Goal: Task Accomplishment & Management: Manage account settings

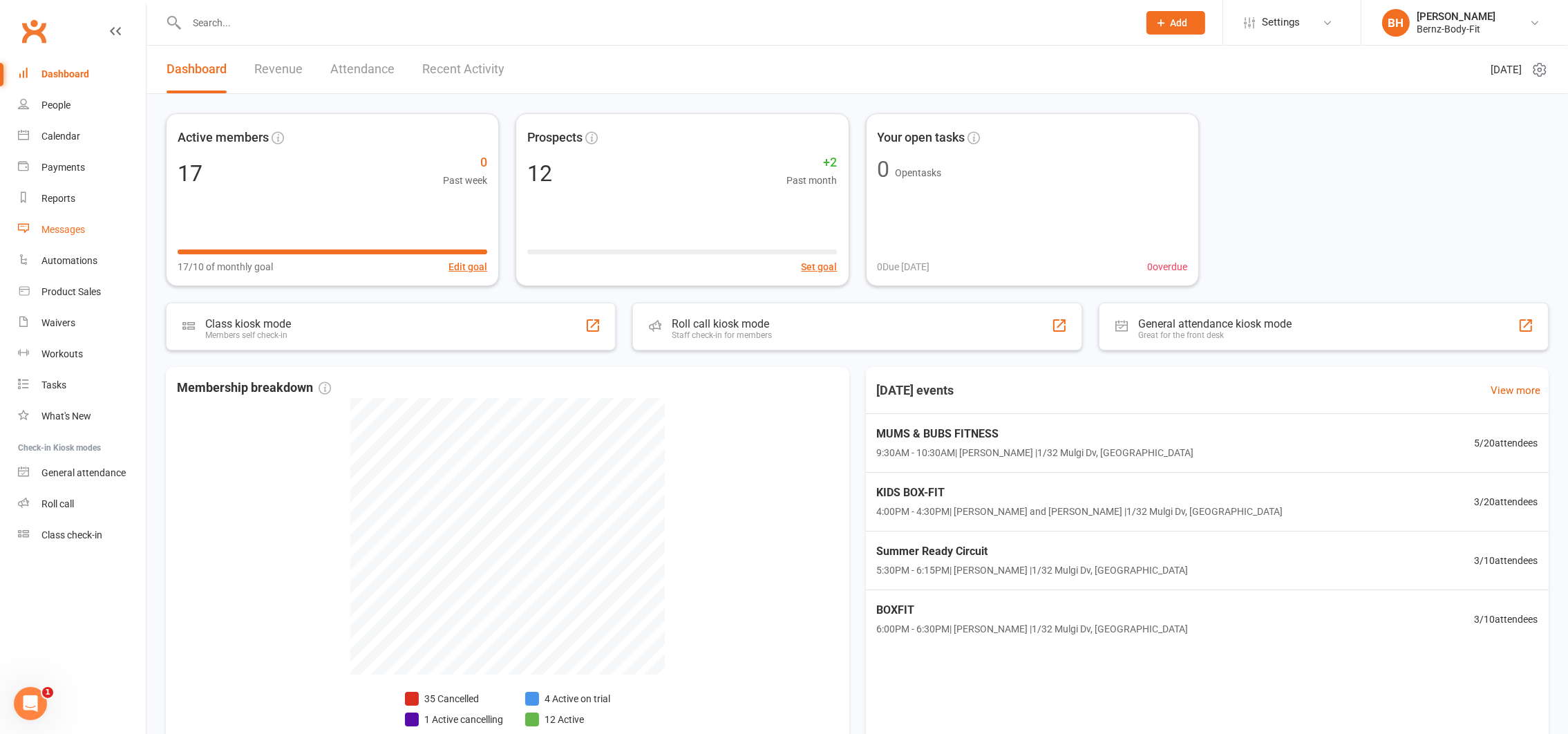
click at [68, 227] on div "Messages" at bounding box center [63, 230] width 44 height 11
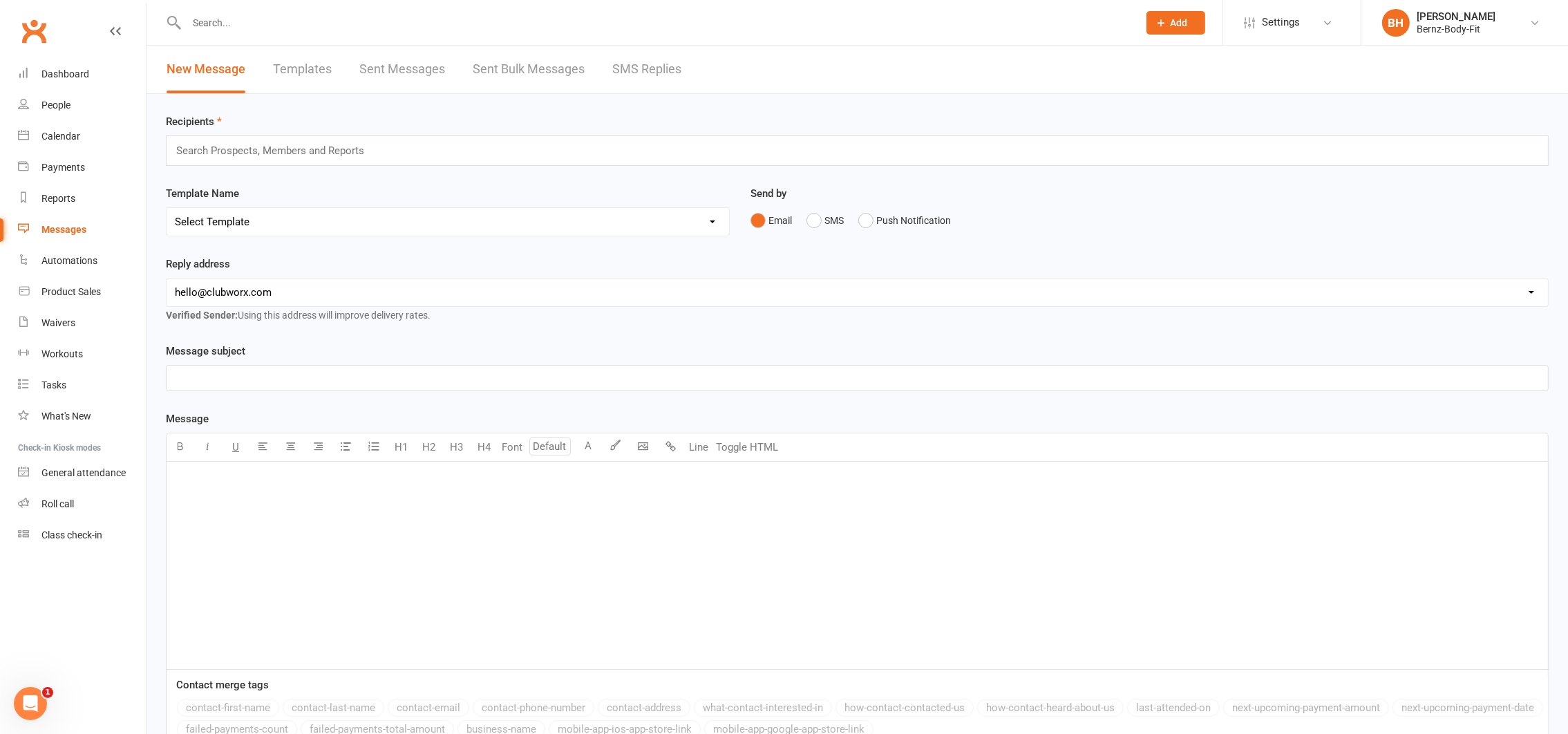
click at [642, 64] on link "SMS Replies" at bounding box center [647, 70] width 69 height 48
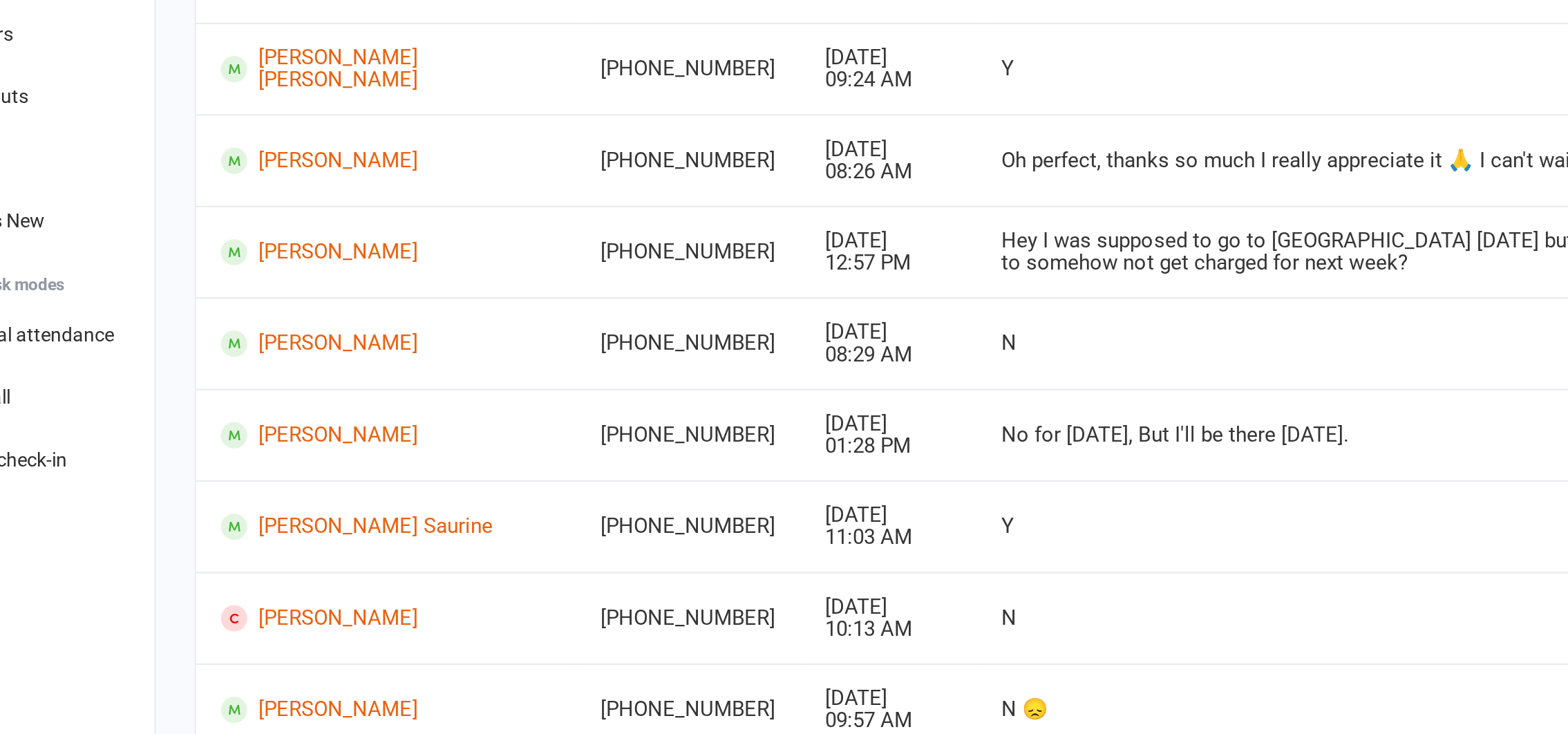
click at [467, 508] on td "[DATE] 01:28 PM" at bounding box center [511, 523] width 88 height 46
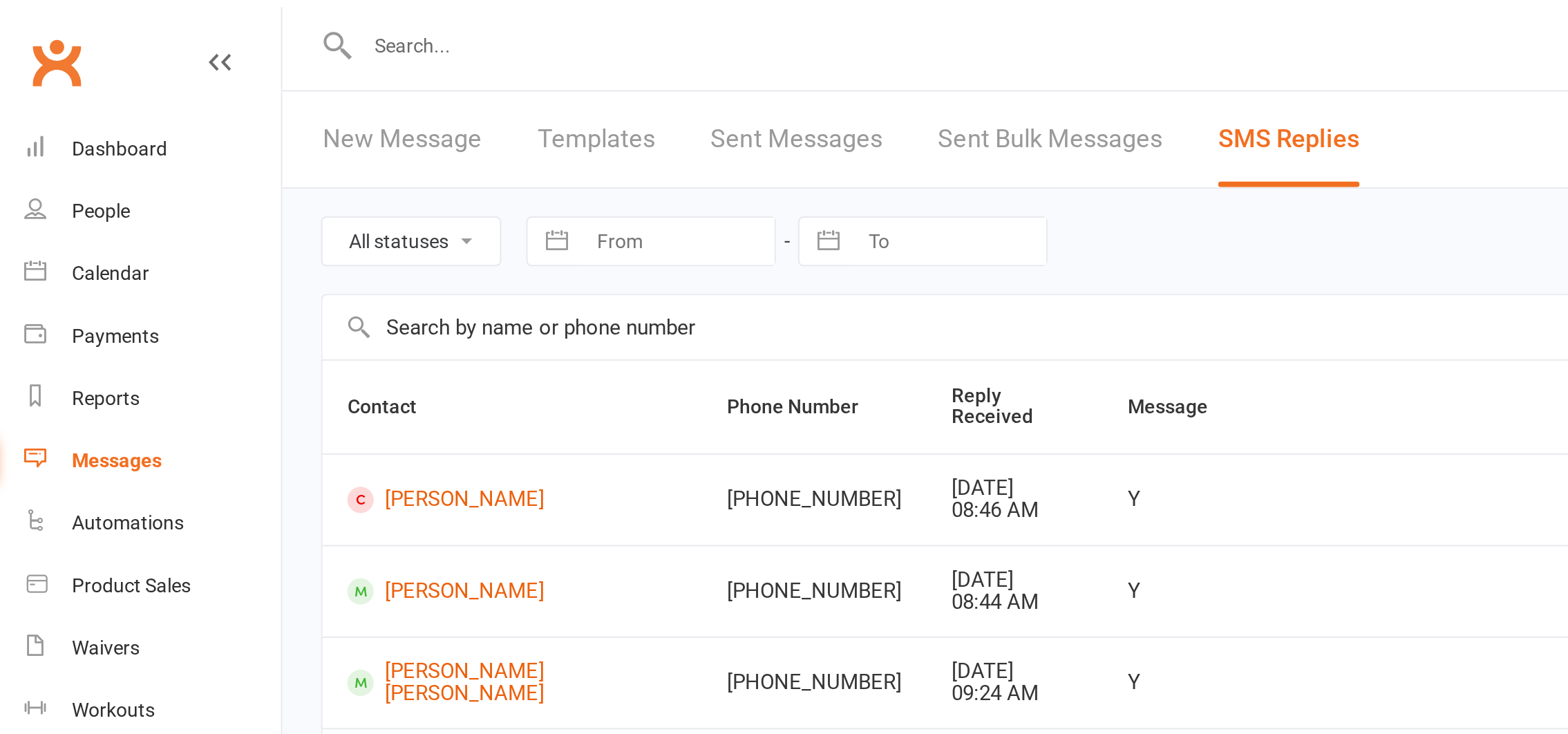
click at [157, 108] on div "All statuses Read only Unread only Navigate forward to interact with the calend…" at bounding box center [857, 430] width 1421 height 672
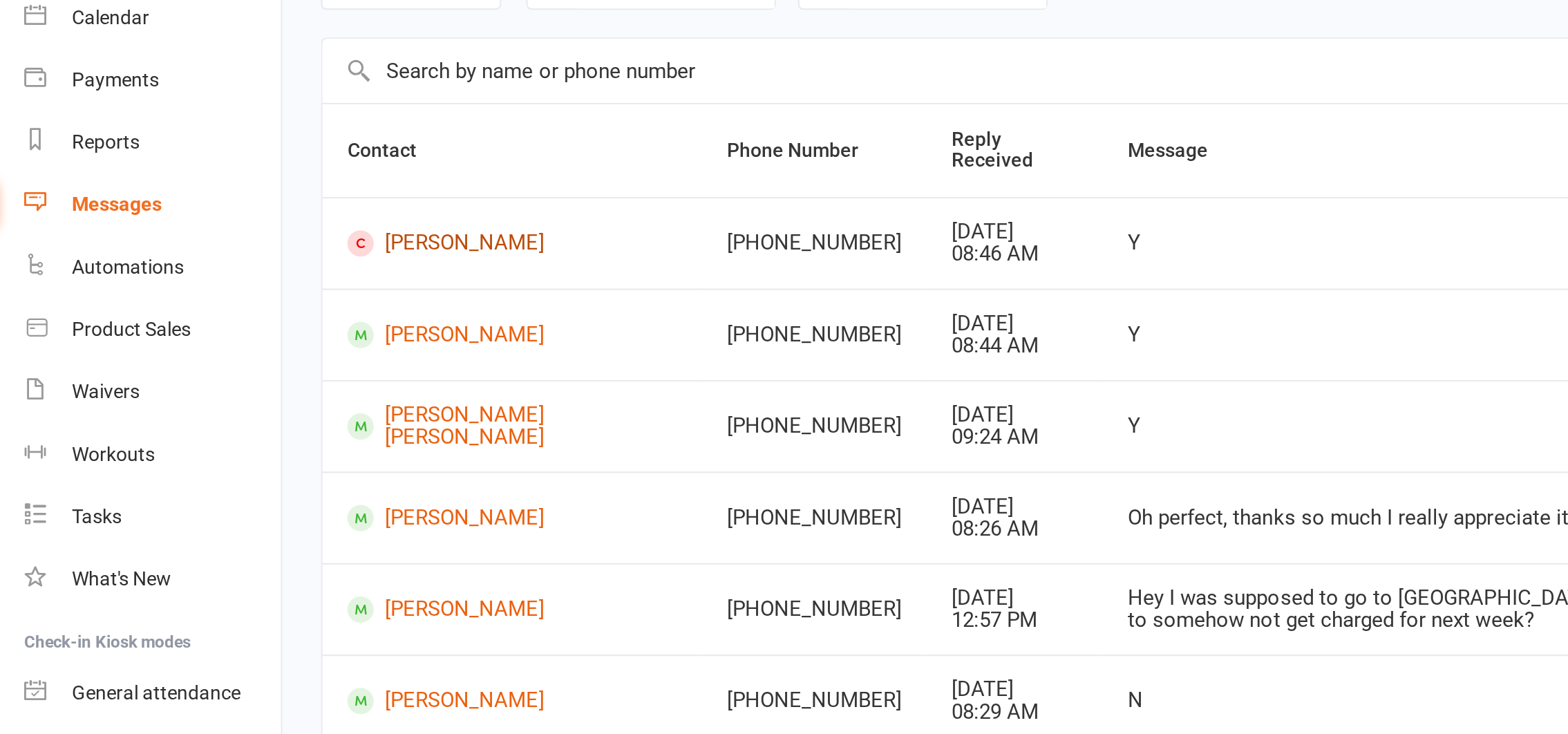
click at [235, 246] on link "[PERSON_NAME]" at bounding box center [261, 249] width 165 height 13
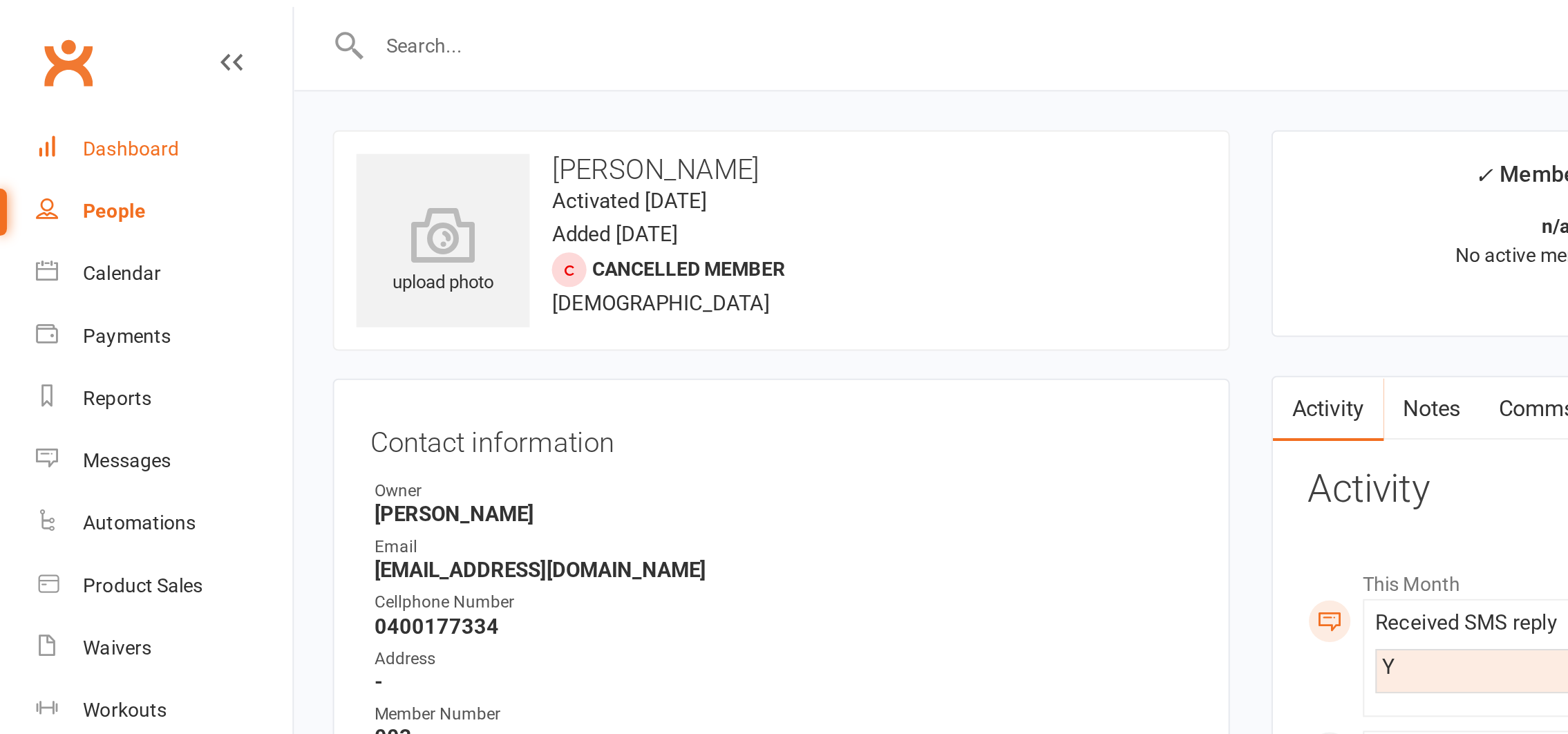
click at [73, 73] on div "Dashboard" at bounding box center [65, 74] width 48 height 11
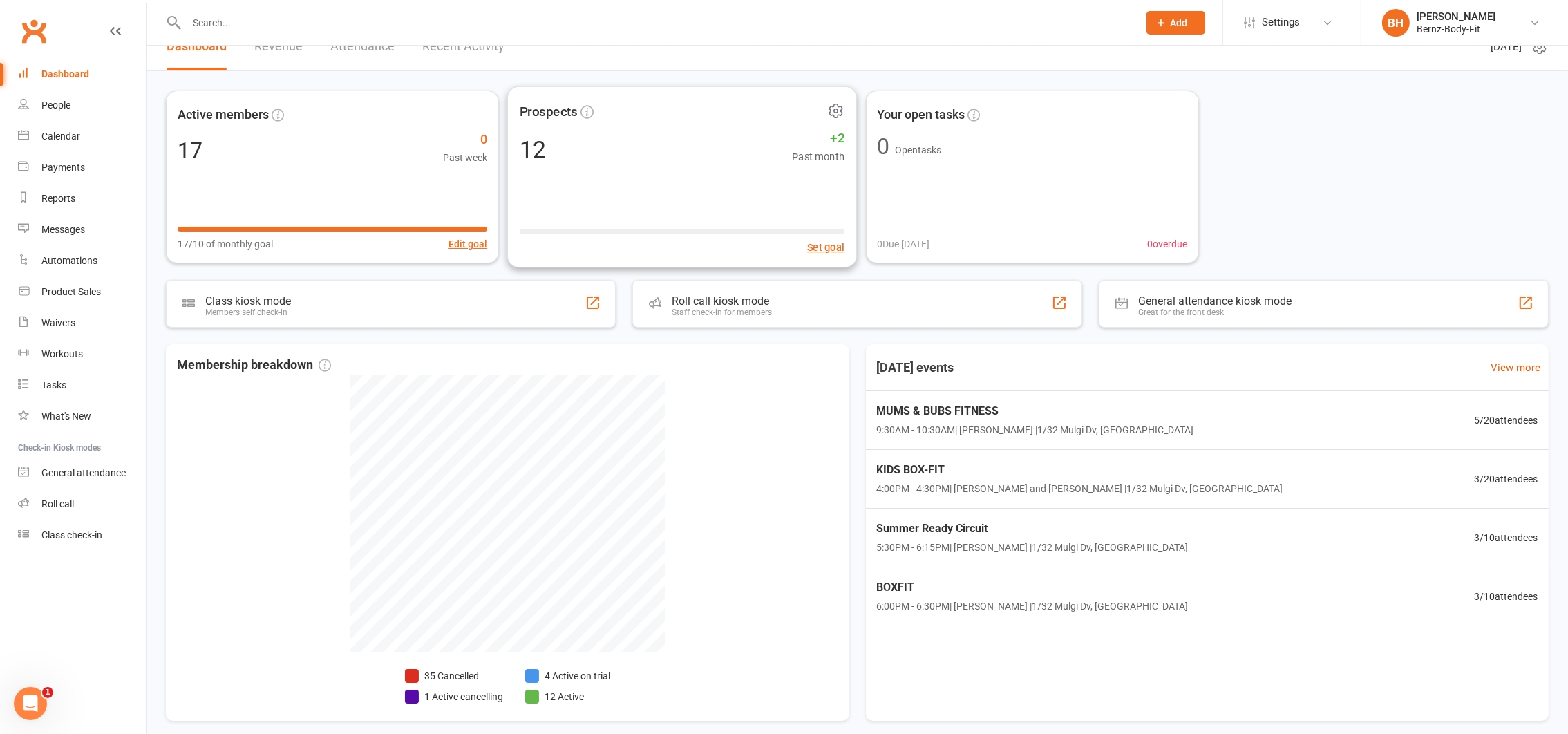
scroll to position [13, 0]
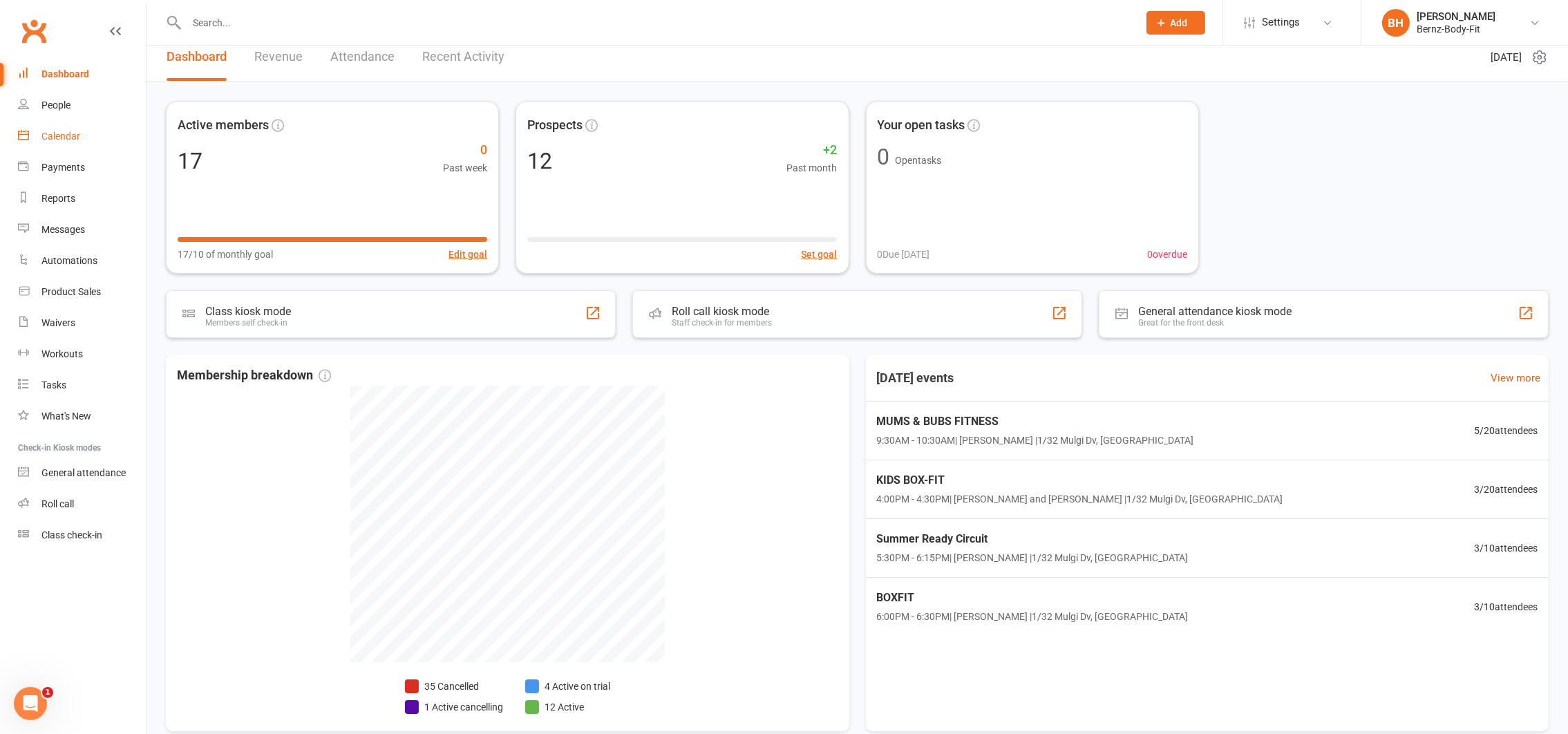
click at [63, 136] on div "Calendar" at bounding box center [60, 136] width 39 height 11
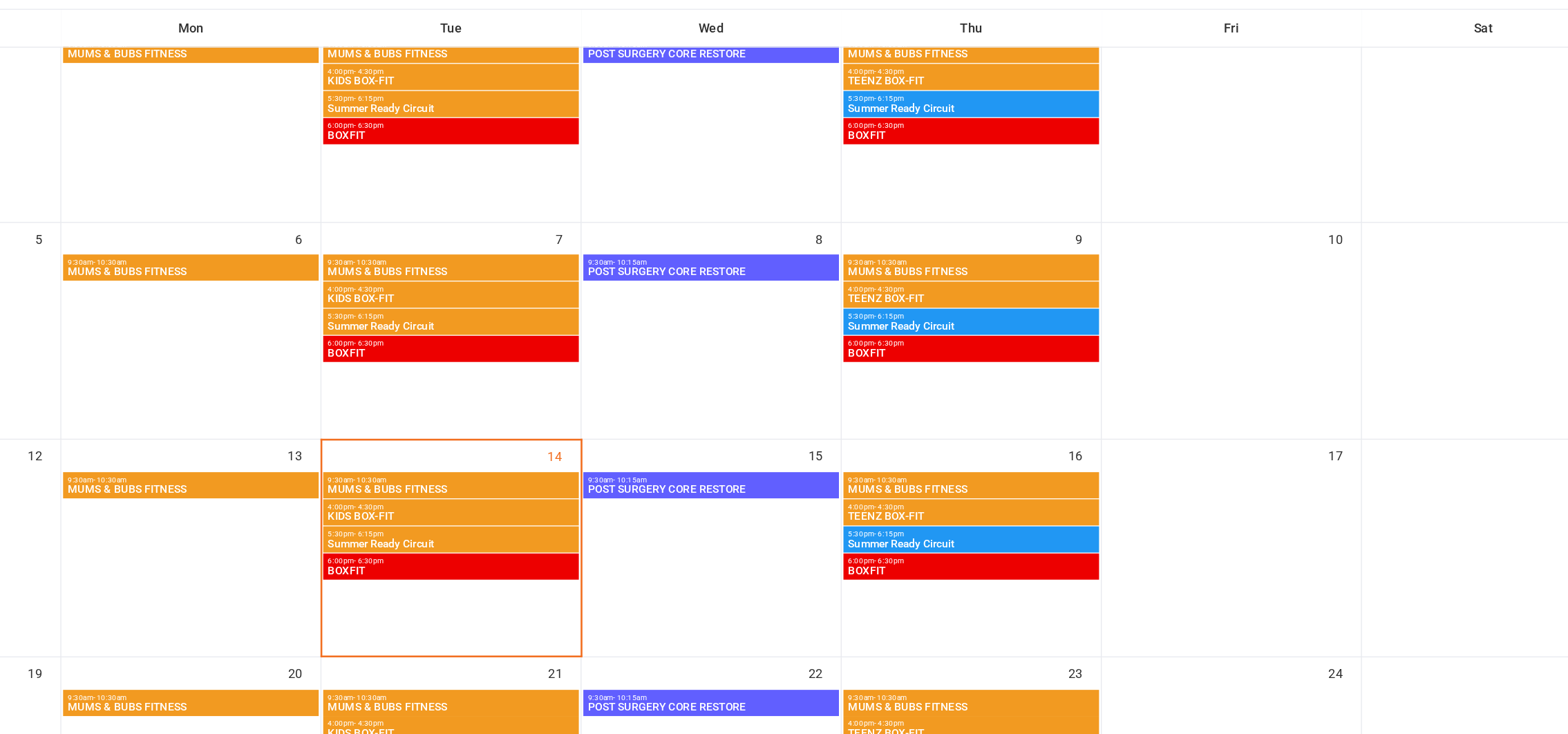
scroll to position [120, 0]
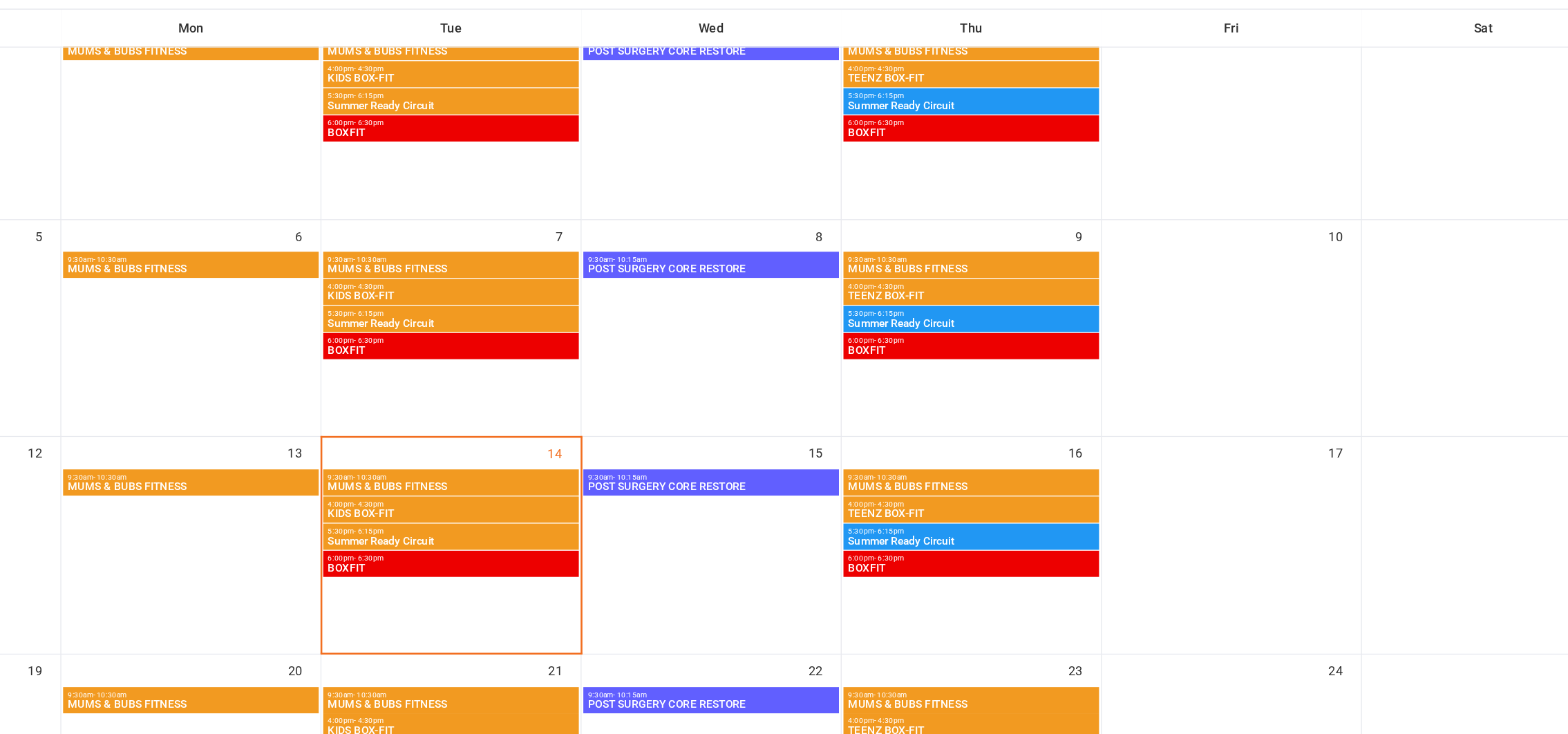
click at [626, 534] on span "9:30am - 10:30am" at bounding box center [665, 537] width 190 height 6
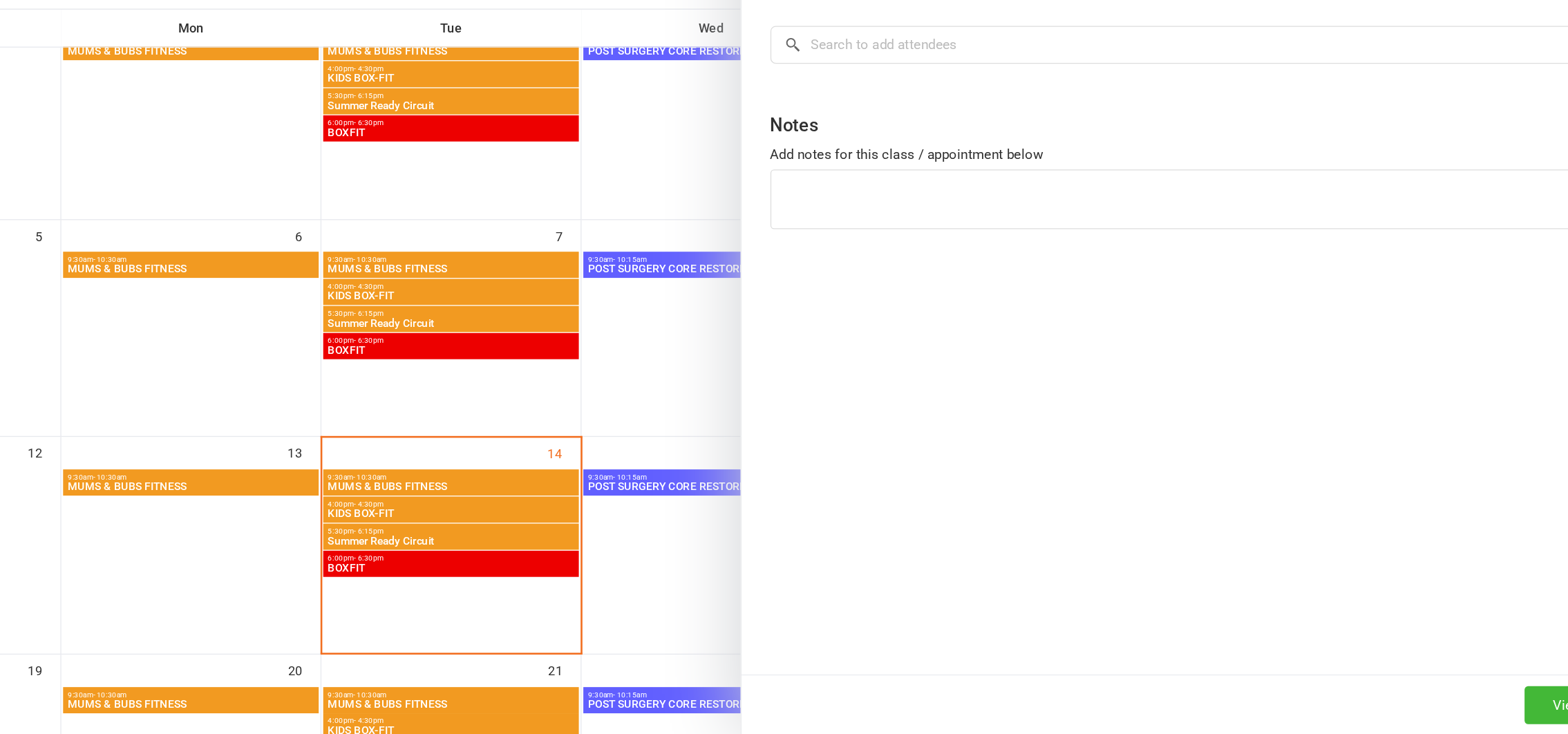
scroll to position [120, 0]
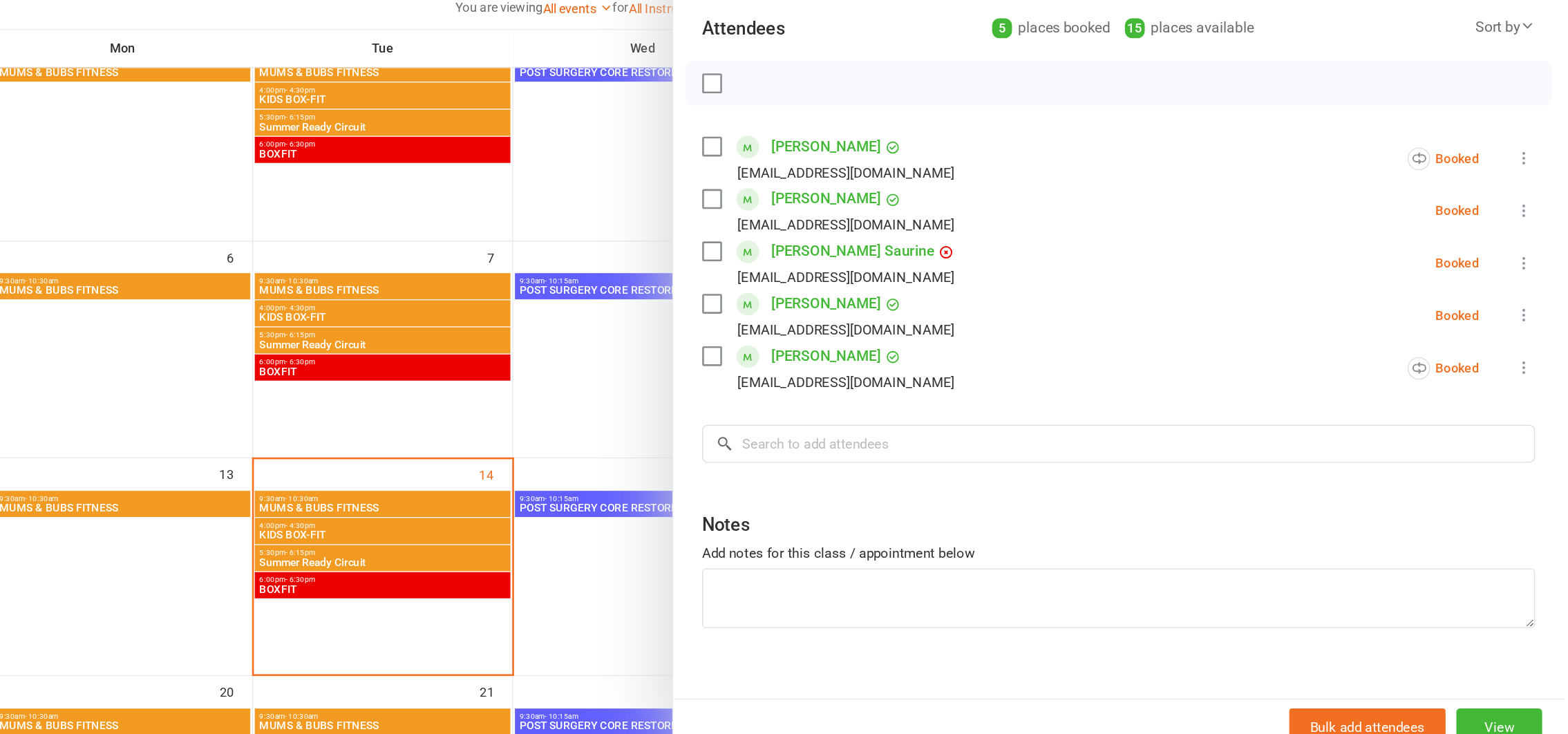
click at [1531, 436] on icon at bounding box center [1537, 437] width 13 height 13
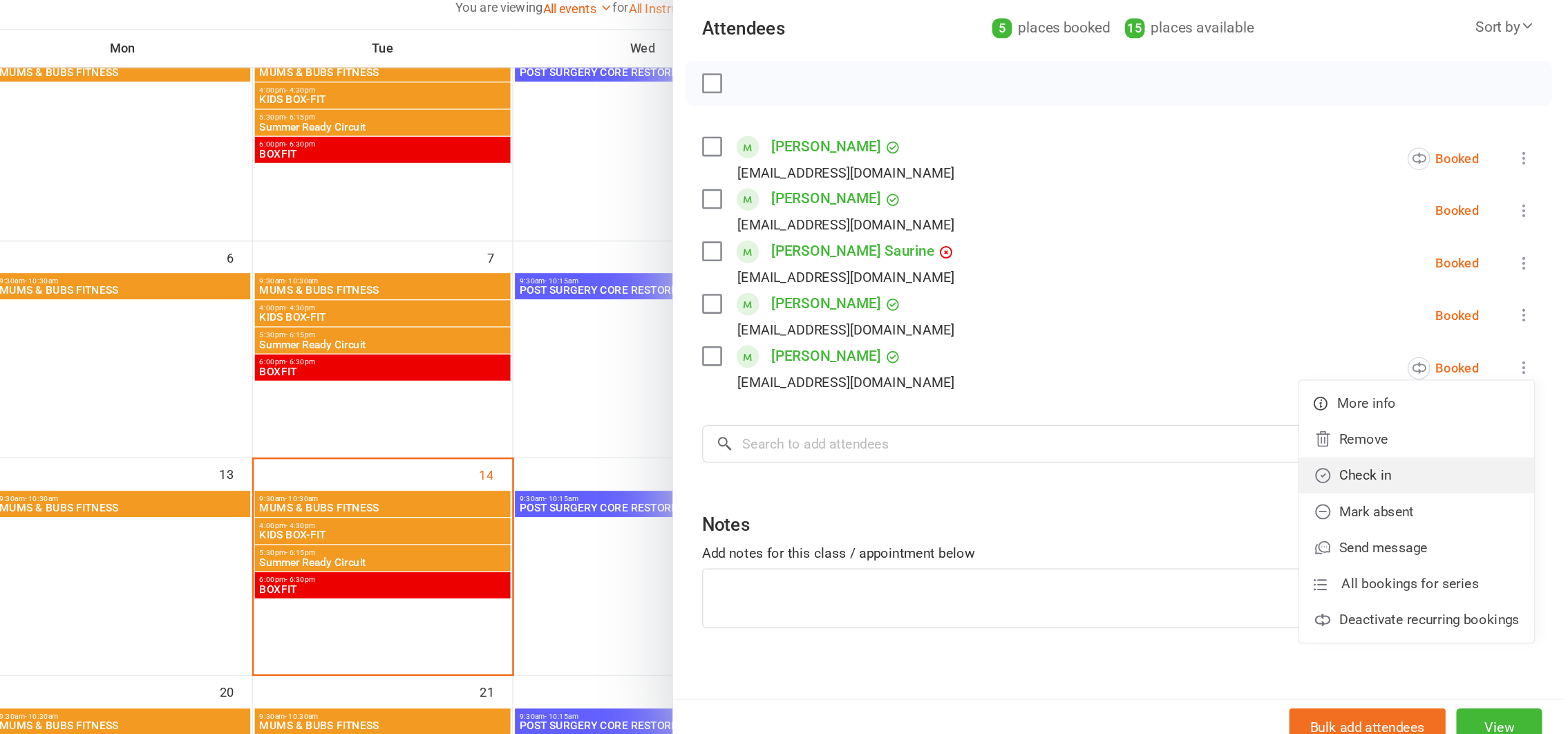
click at [1391, 517] on link "Check in" at bounding box center [1455, 519] width 180 height 28
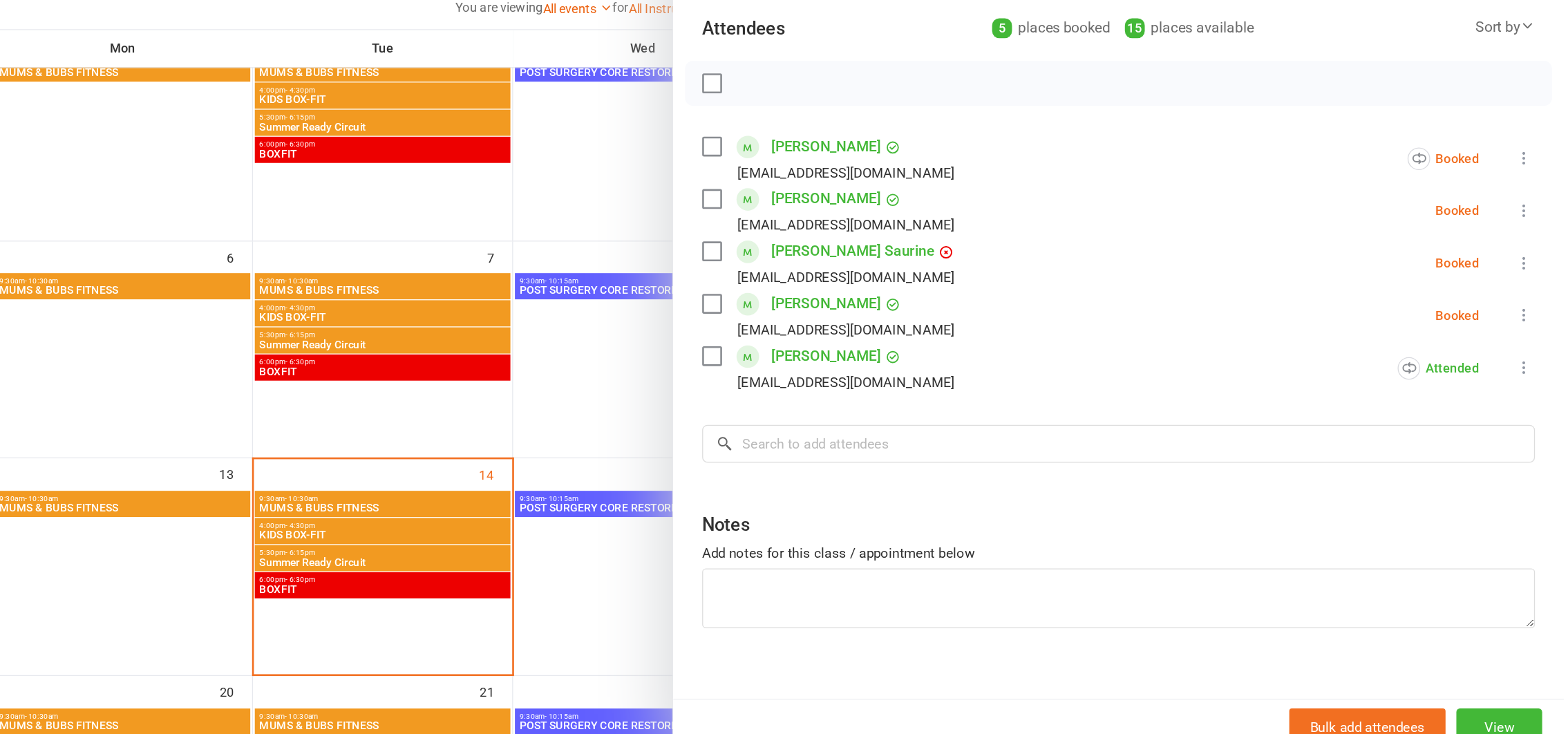
click at [1104, 269] on li "[PERSON_NAME] [EMAIL_ADDRESS][DOMAIN_NAME] Booked More info Remove Check in Mar…" at bounding box center [1227, 277] width 637 height 40
click at [848, 301] on div at bounding box center [857, 367] width 1421 height 734
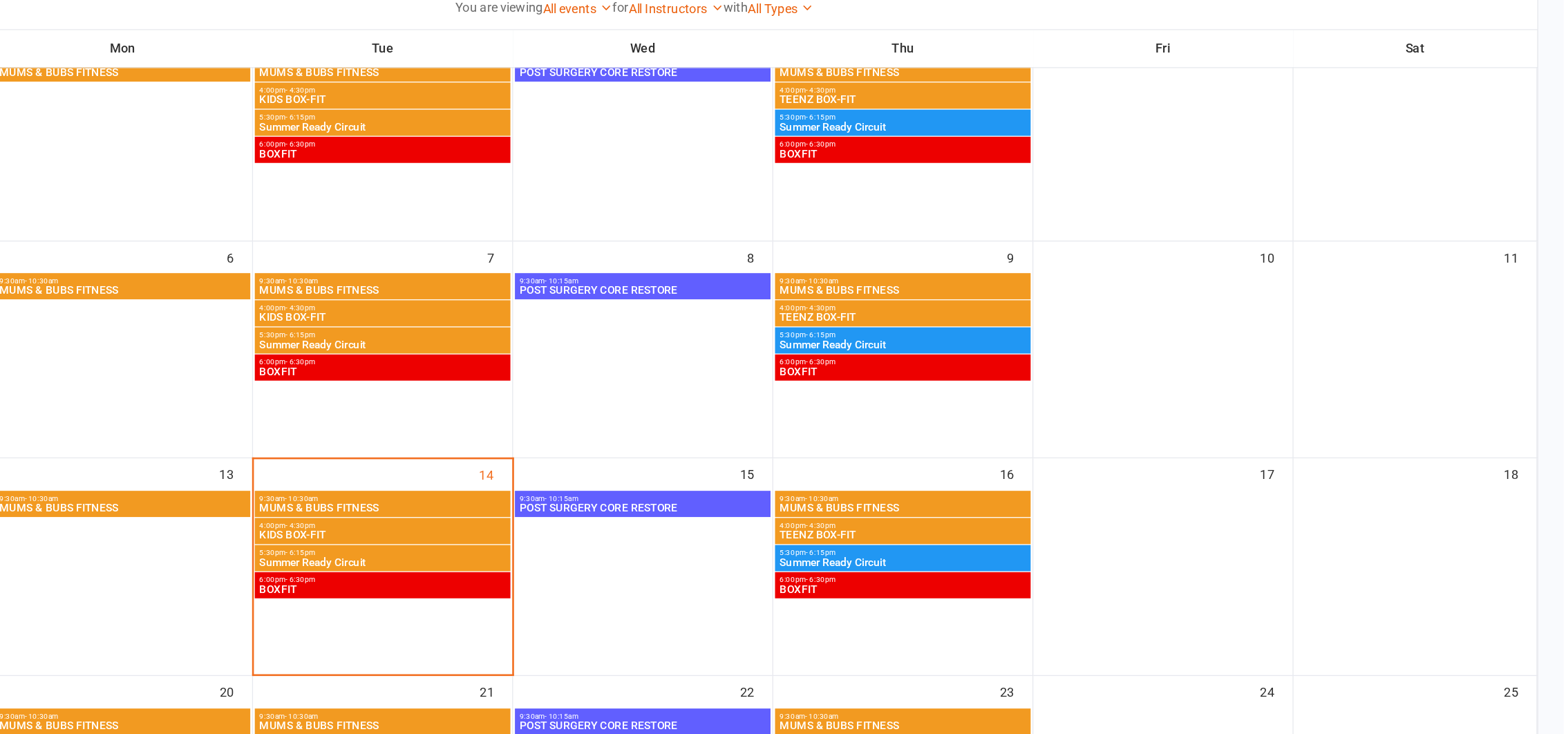
click at [643, 562] on span "KIDS BOX-FIT" at bounding box center [665, 565] width 190 height 8
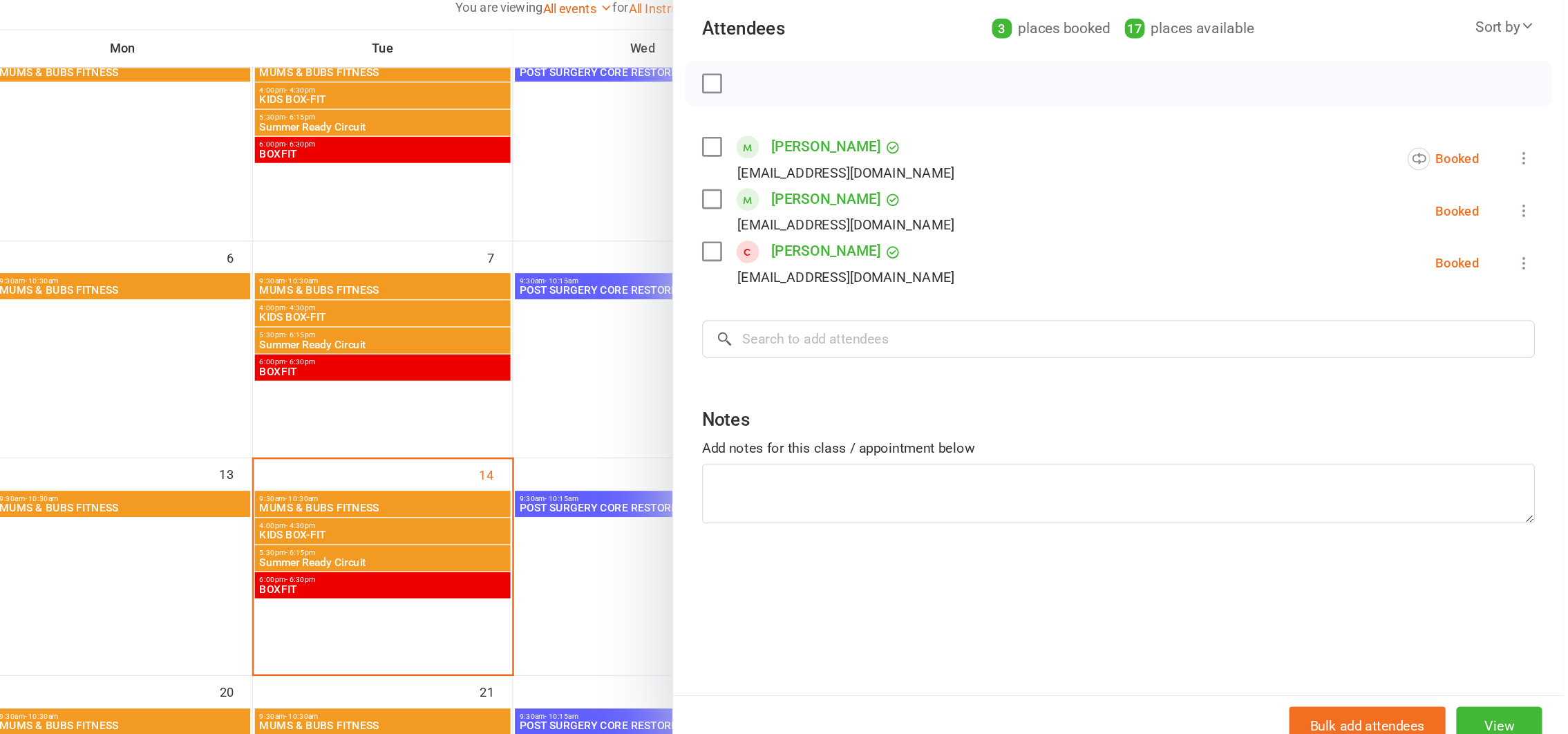
click at [1531, 356] on icon at bounding box center [1537, 357] width 13 height 13
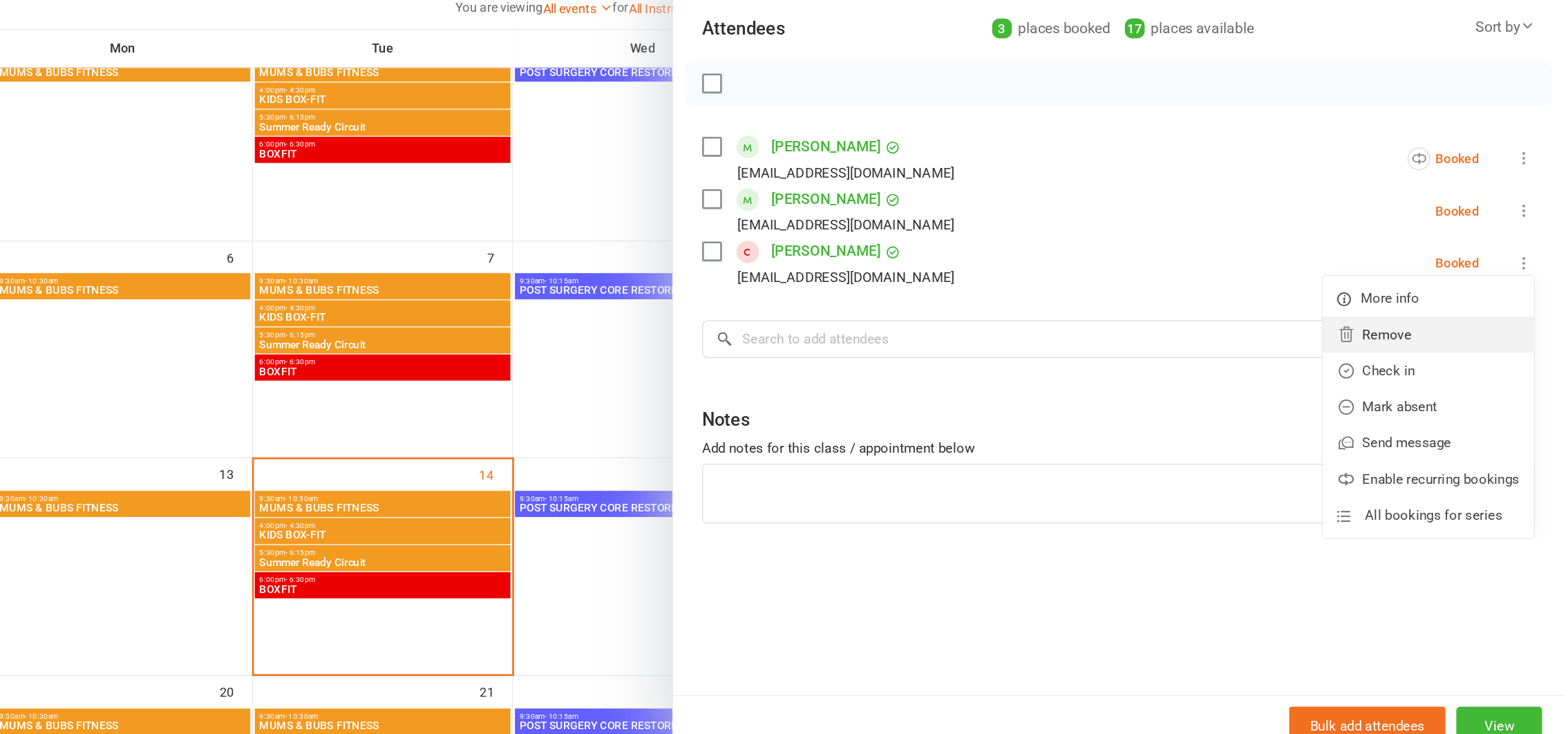
click at [1429, 411] on link "Remove" at bounding box center [1464, 411] width 162 height 28
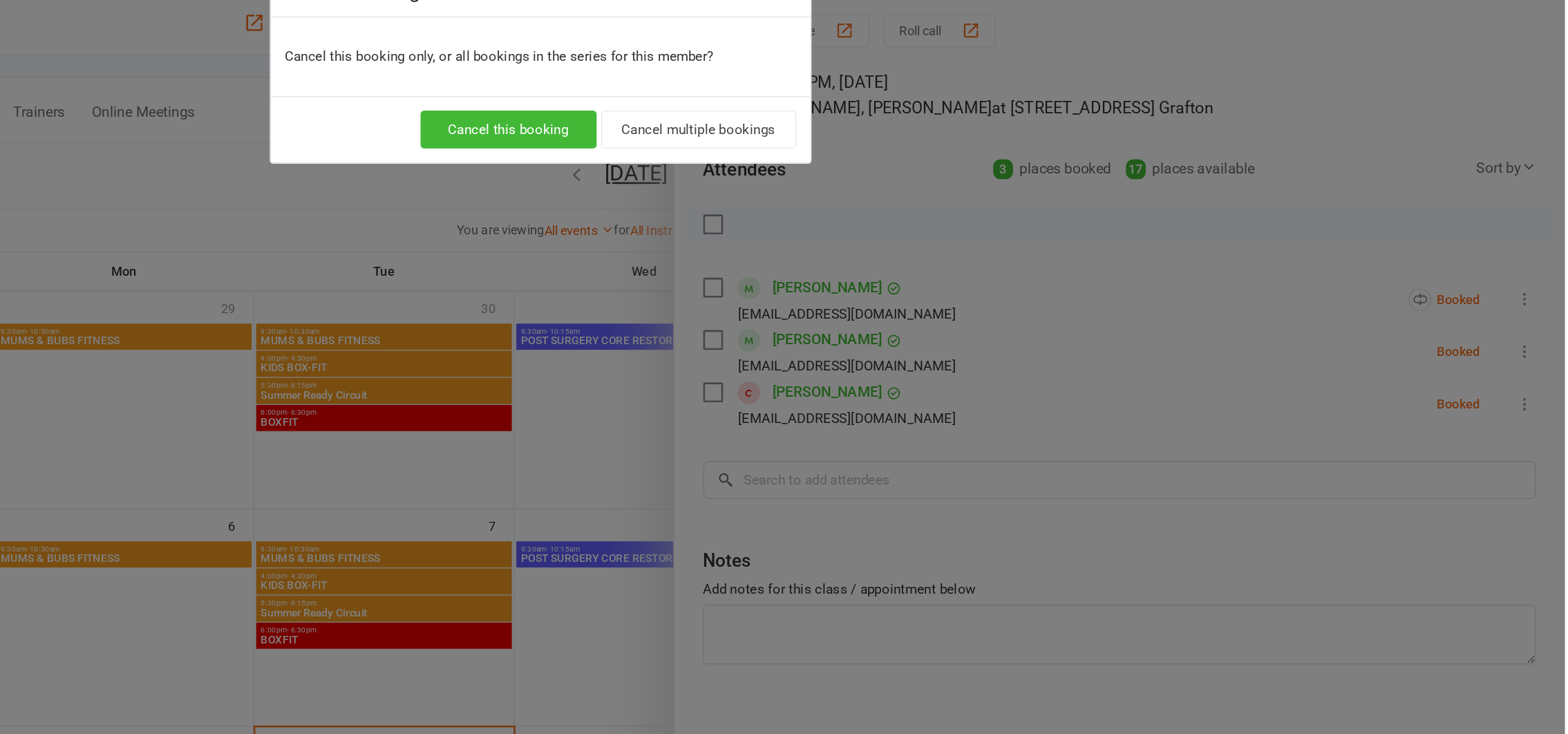
scroll to position [21, 0]
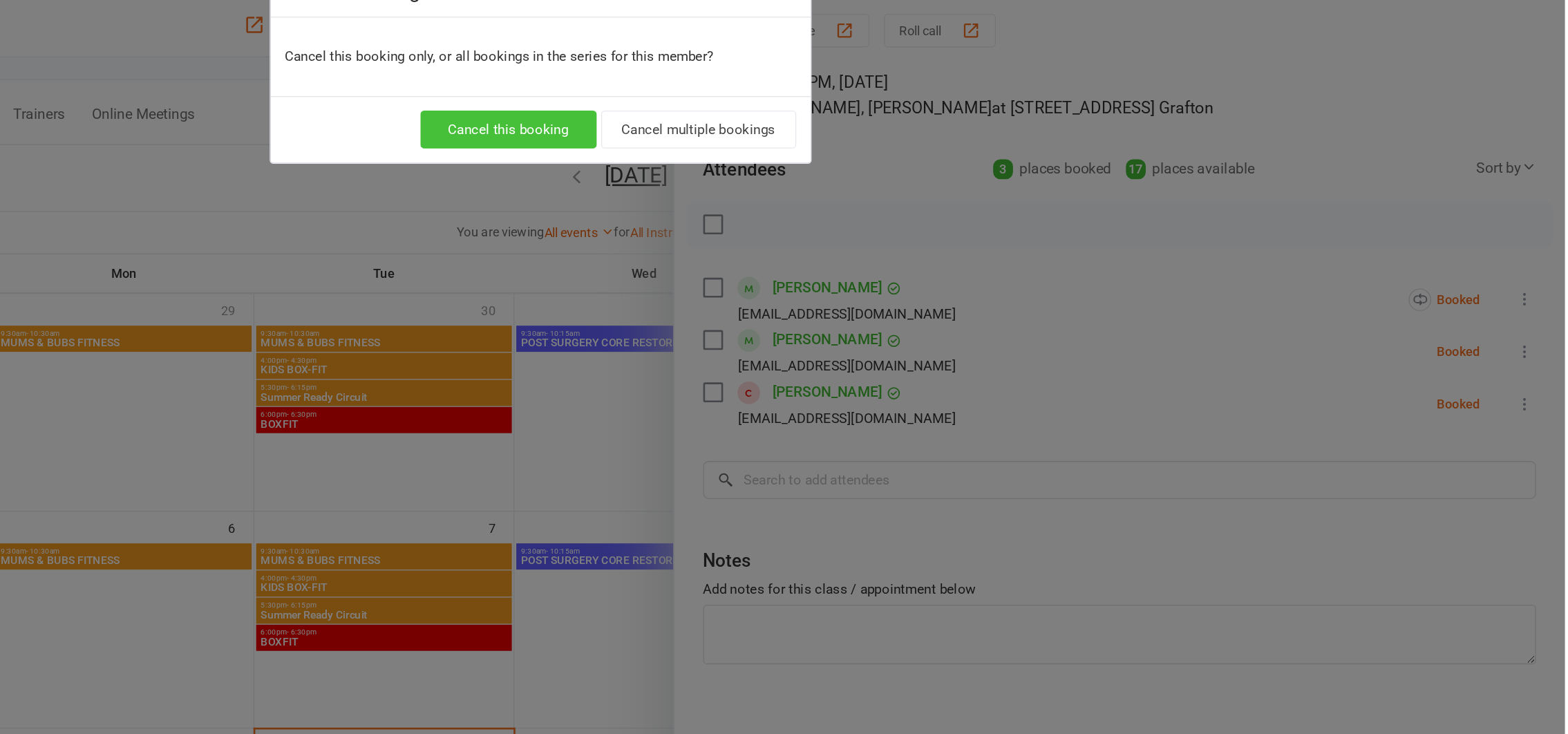
click at [745, 143] on button "Cancel this booking" at bounding box center [760, 147] width 135 height 29
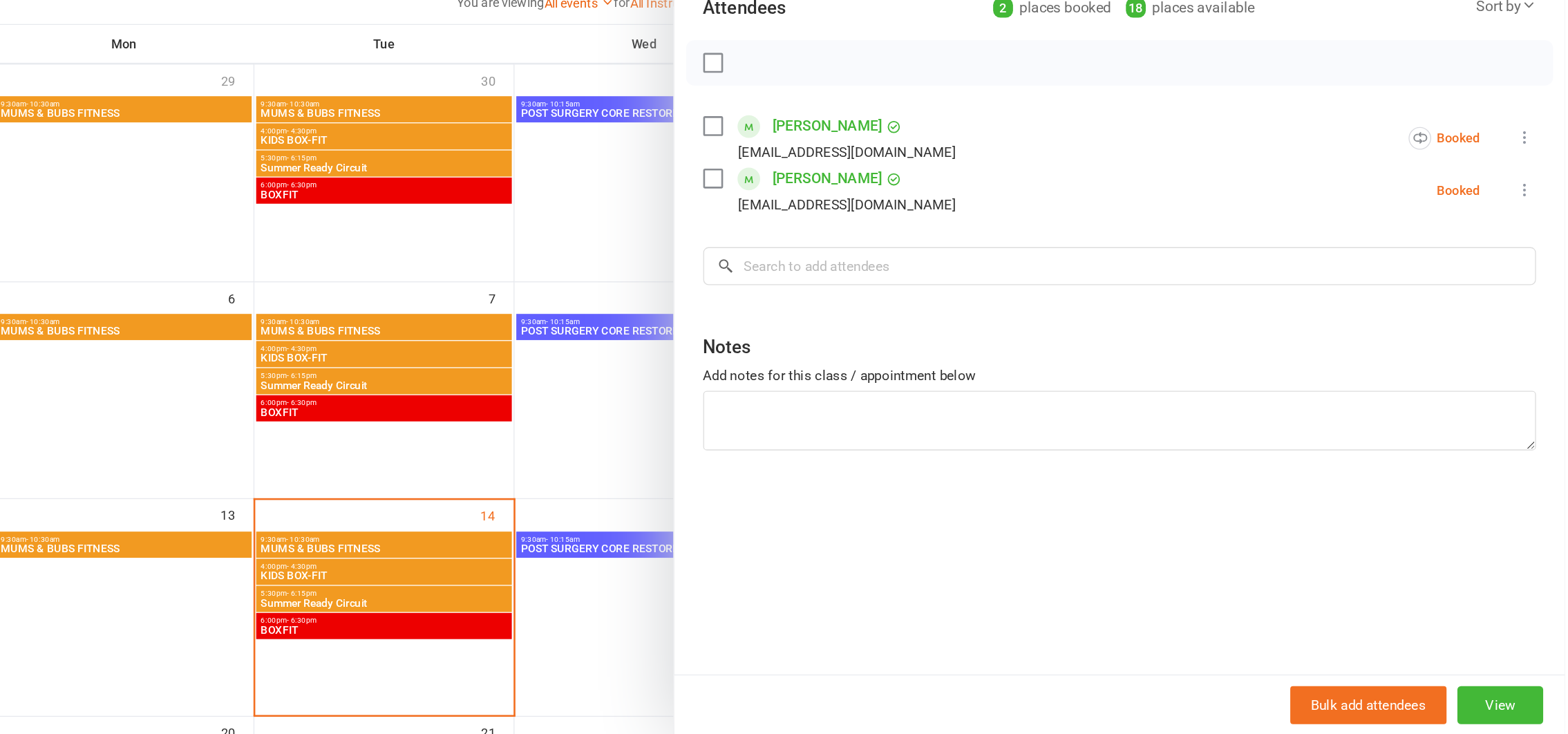
scroll to position [73, 0]
click at [639, 632] on div at bounding box center [857, 367] width 1421 height 734
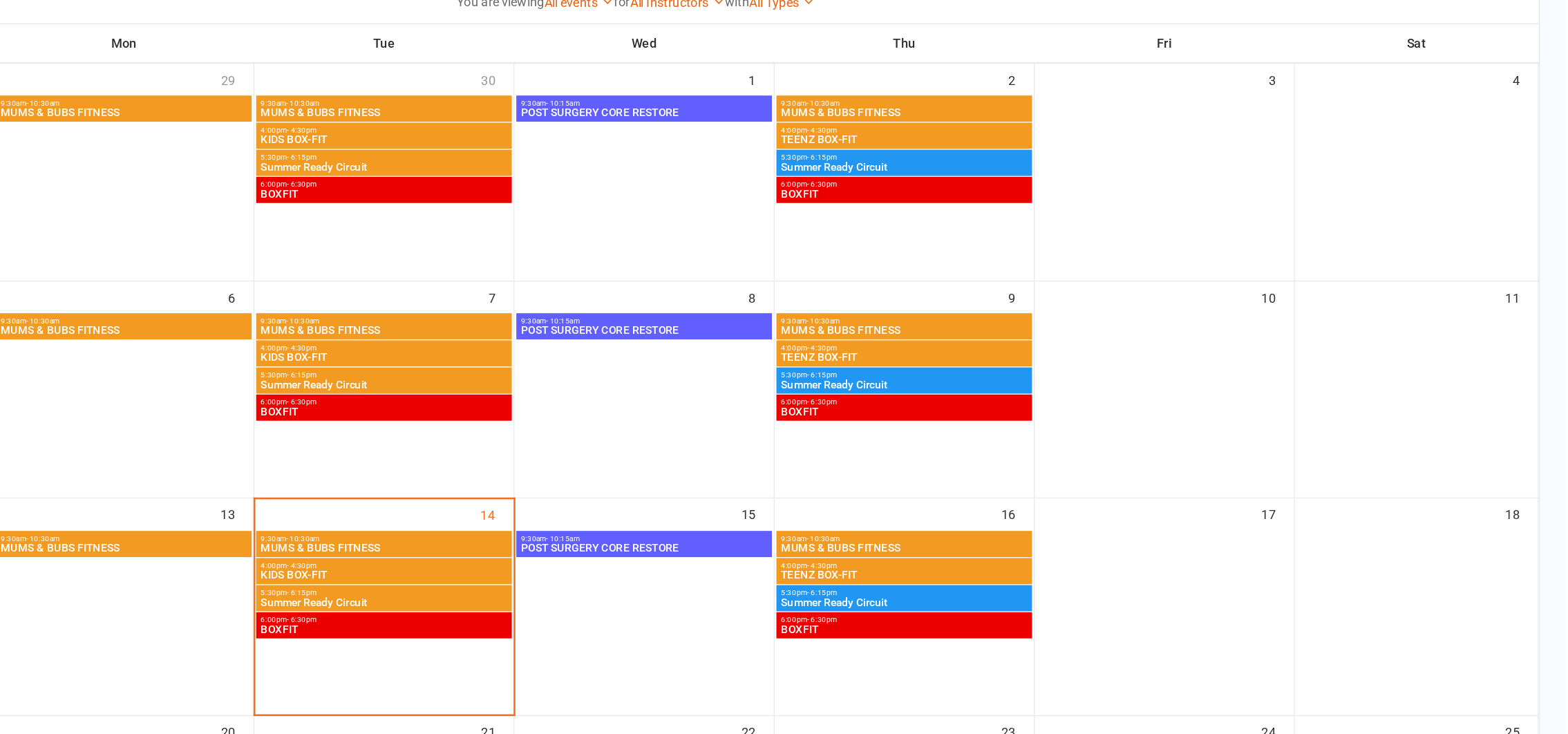
click at [619, 625] on span "5:30pm - 6:15pm" at bounding box center [665, 625] width 190 height 6
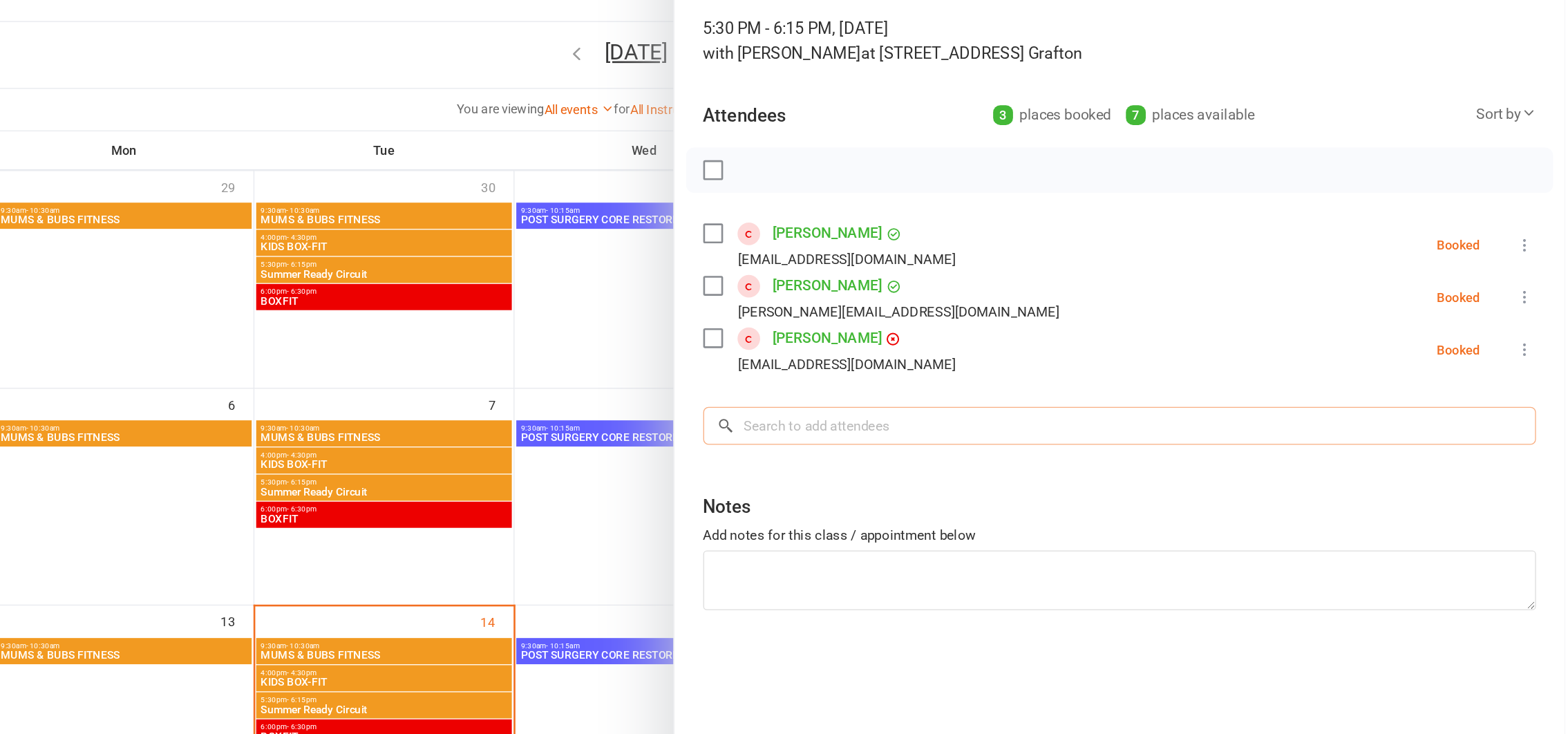
click at [968, 407] on input "search" at bounding box center [1227, 415] width 637 height 29
click at [959, 411] on input "search" at bounding box center [1227, 415] width 637 height 29
click at [981, 416] on input "search" at bounding box center [1227, 415] width 637 height 29
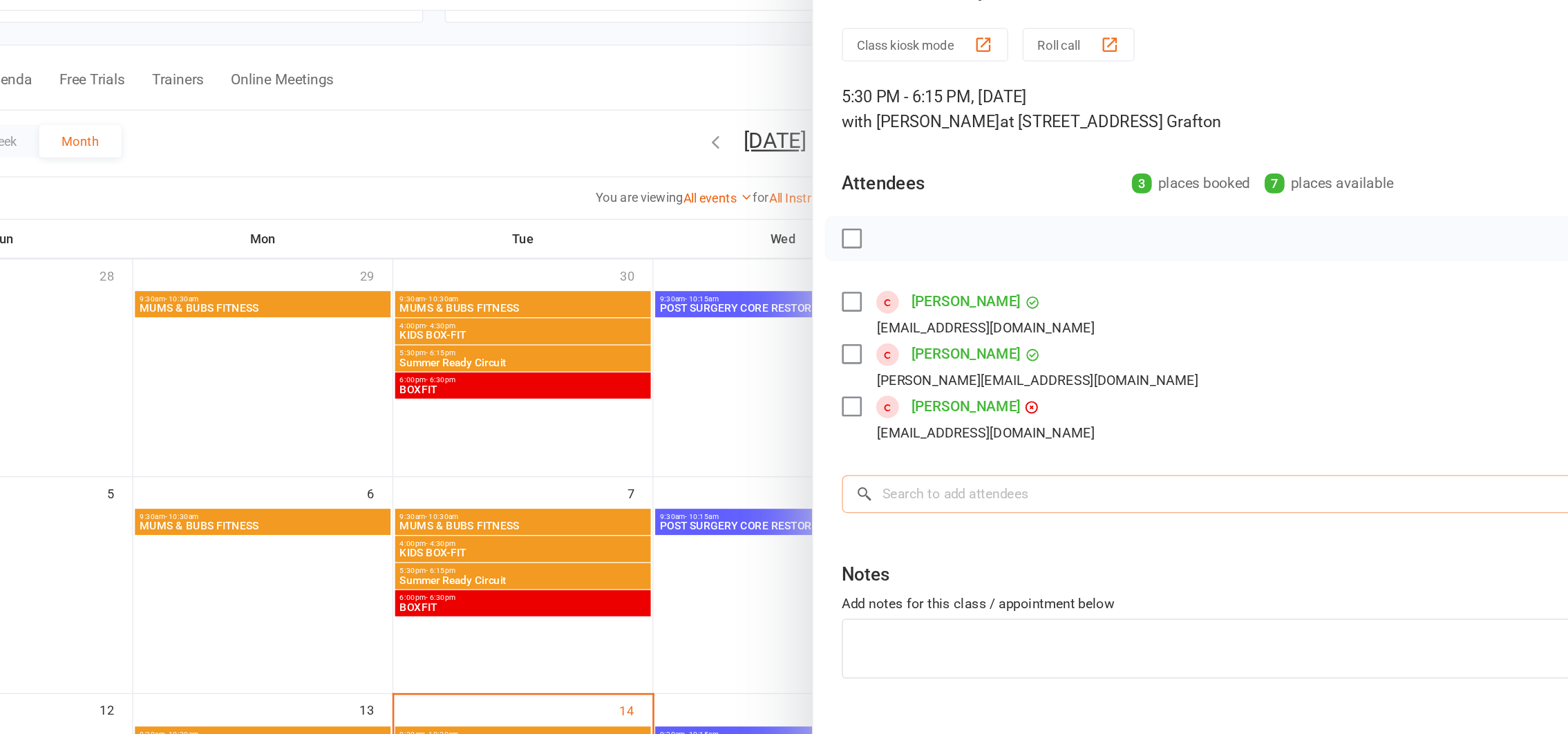
scroll to position [57, 0]
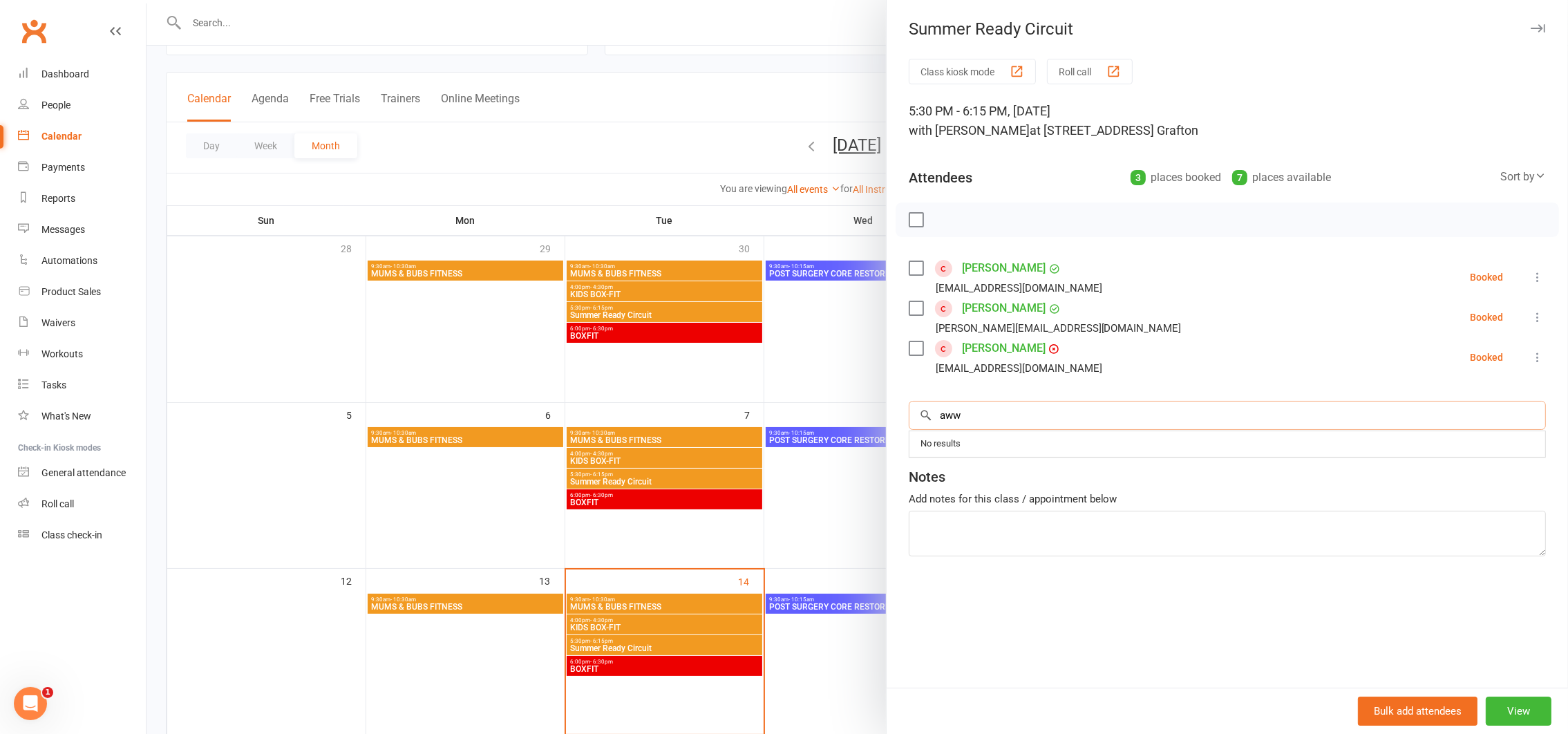
type input "aww"
